Goal: Find specific page/section: Locate a particular part of the current website

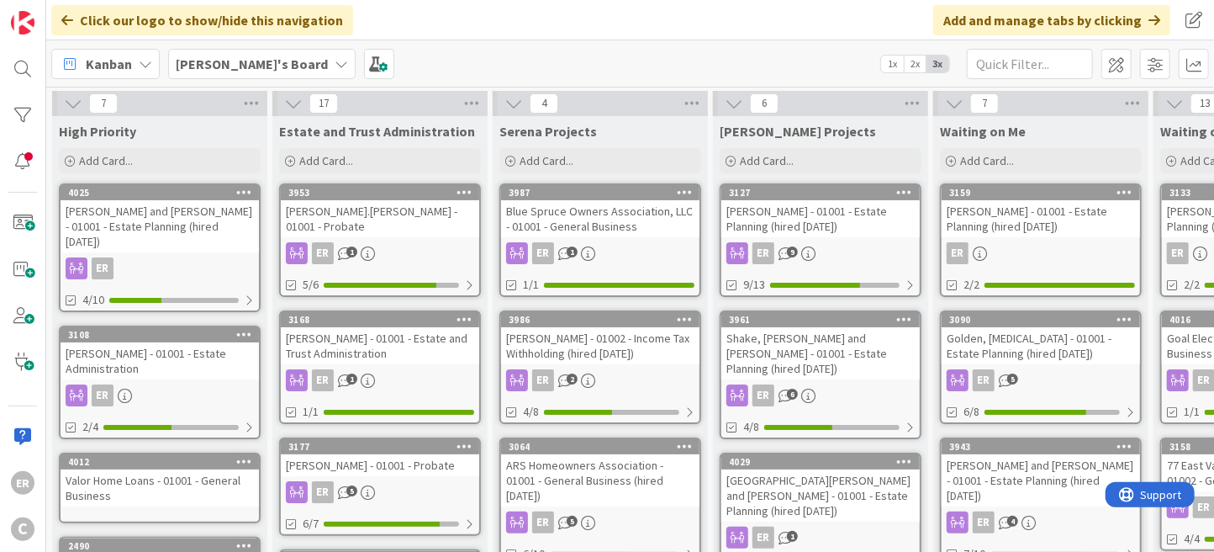
click at [1053, 231] on div "[PERSON_NAME] - 01001 - Estate Planning (hired [DATE])" at bounding box center [1041, 218] width 198 height 37
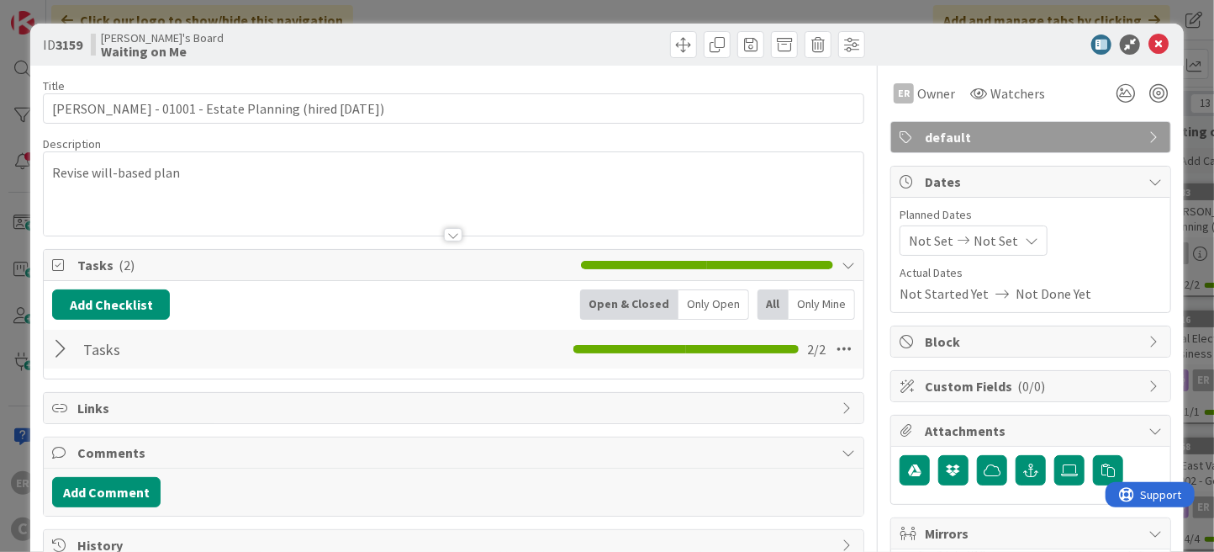
scroll to position [84, 0]
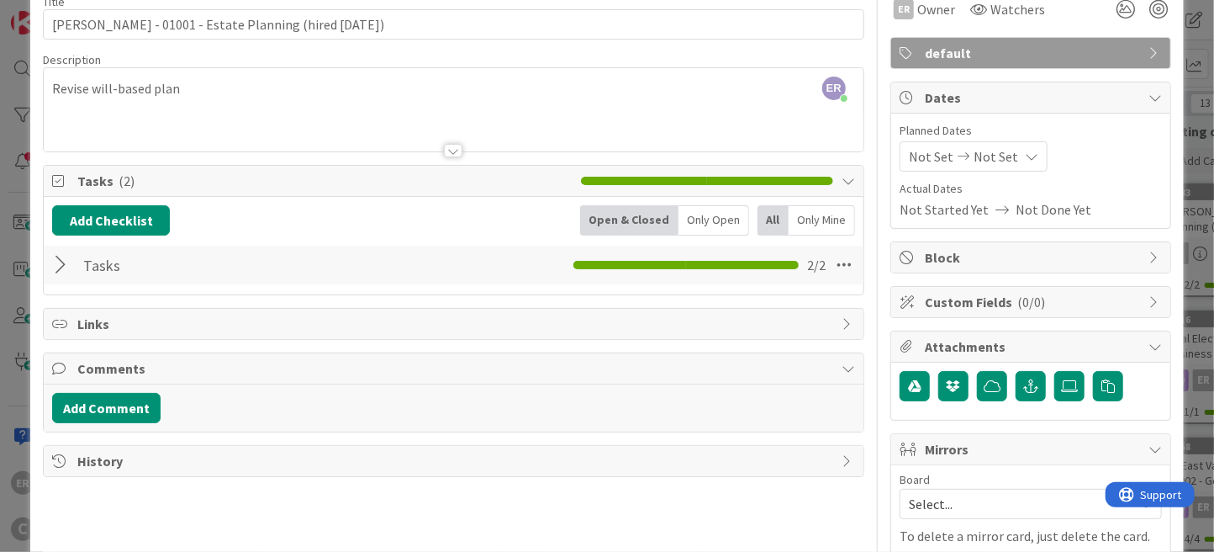
click at [63, 270] on div at bounding box center [63, 265] width 22 height 30
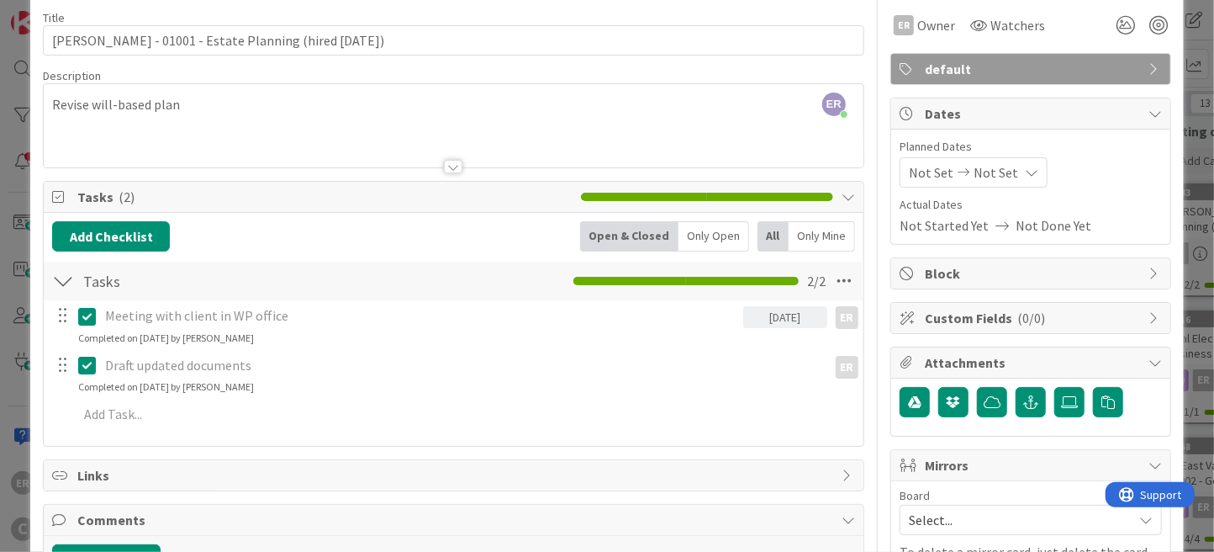
scroll to position [0, 0]
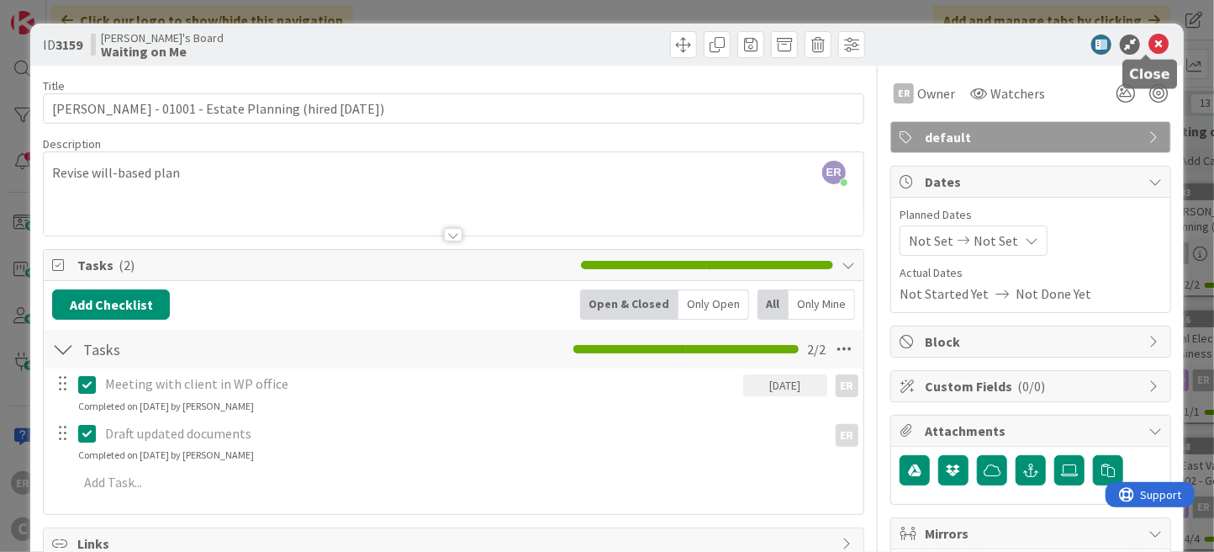
click at [1149, 47] on icon at bounding box center [1159, 44] width 20 height 20
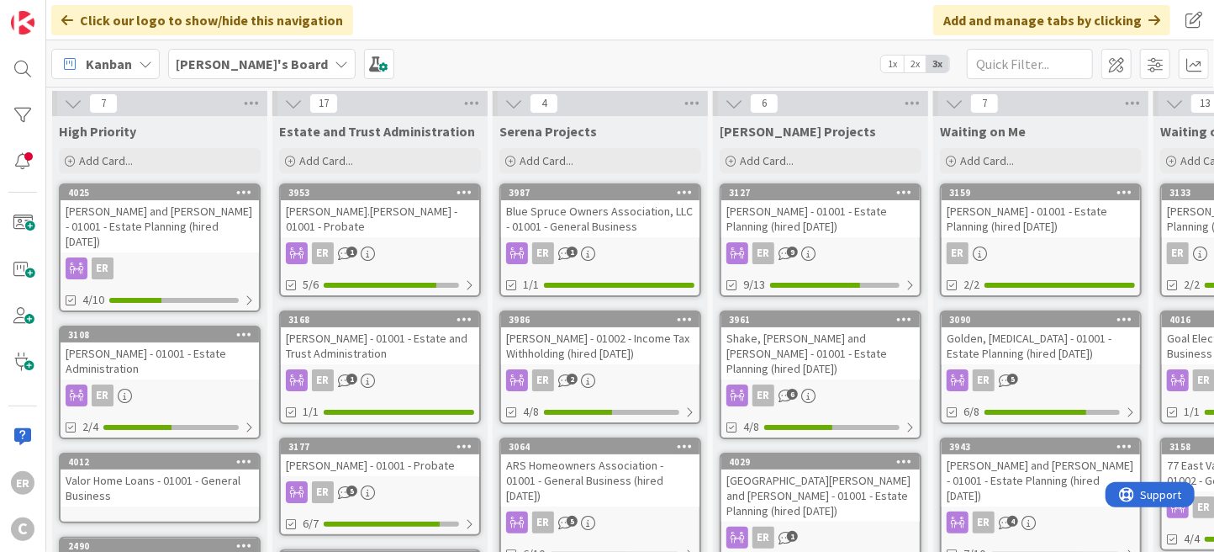
click at [1042, 217] on div "[PERSON_NAME] - 01001 - Estate Planning (hired [DATE])" at bounding box center [1041, 218] width 198 height 37
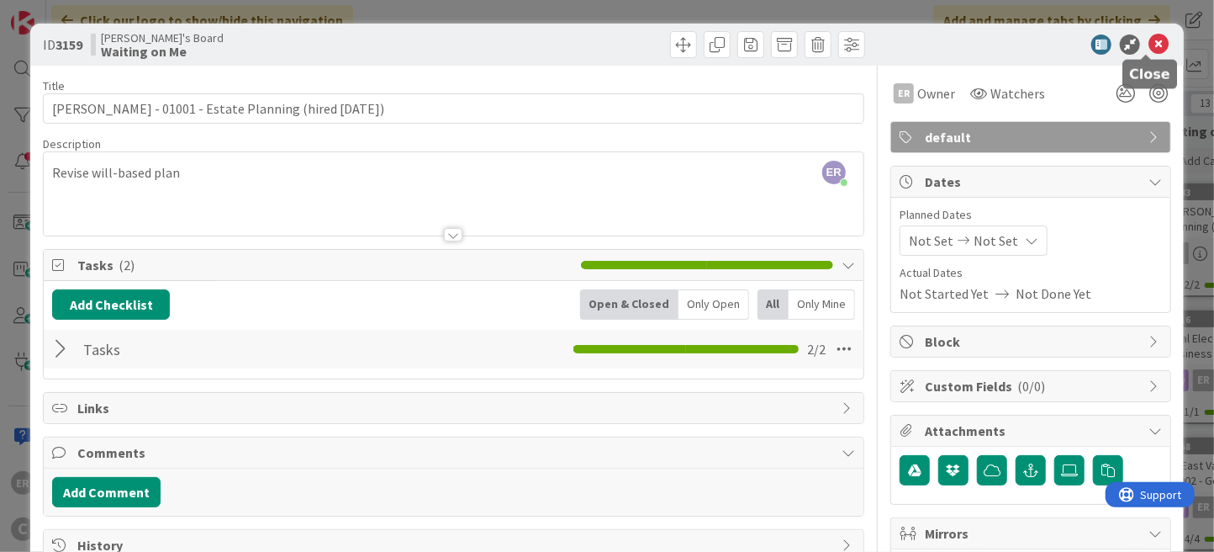
click at [1149, 43] on icon at bounding box center [1159, 44] width 20 height 20
